Goal: Transaction & Acquisition: Obtain resource

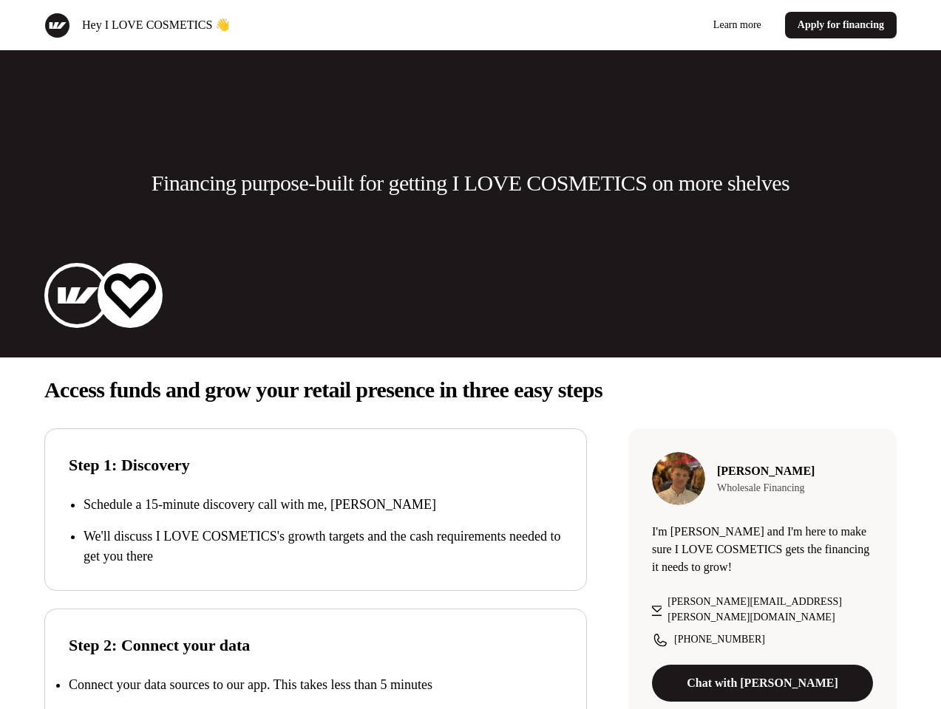
click at [470, 25] on div "Hey I LOVE COSMETICS 👋 Learn more Apply for financing" at bounding box center [470, 25] width 941 height 50
click at [254, 25] on div "Hey I LOVE COSMETICS 👋" at bounding box center [254, 26] width 420 height 26
click at [686, 25] on div "Learn more Apply for financing" at bounding box center [687, 25] width 420 height 27
click at [470, 183] on p "Financing purpose-built for getting I LOVE COSMETICS on more shelves" at bounding box center [470, 183] width 638 height 30
click at [77, 296] on img at bounding box center [76, 295] width 59 height 59
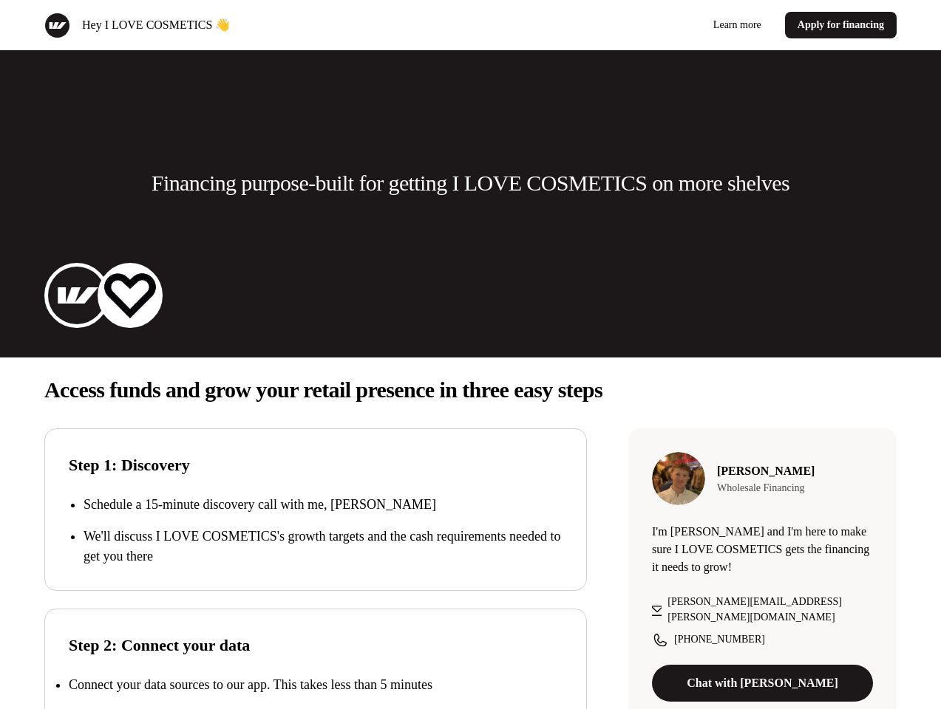
click at [130, 296] on img at bounding box center [129, 295] width 59 height 59
click at [470, 390] on p "Access funds and grow your retail presence in three easy steps" at bounding box center [470, 390] width 852 height 30
click at [316, 531] on p "We'll discuss I LOVE COSMETICS's growth targets and the cash requirements neede…" at bounding box center [322, 547] width 479 height 40
click at [316, 659] on div "Step 2: Connect your data Connect your data sources to our app. This takes less…" at bounding box center [315, 690] width 542 height 163
click at [316, 685] on p "Connect your data sources to our app. This takes less than 5 minutes" at bounding box center [251, 685] width 364 height 15
